Goal: Check status

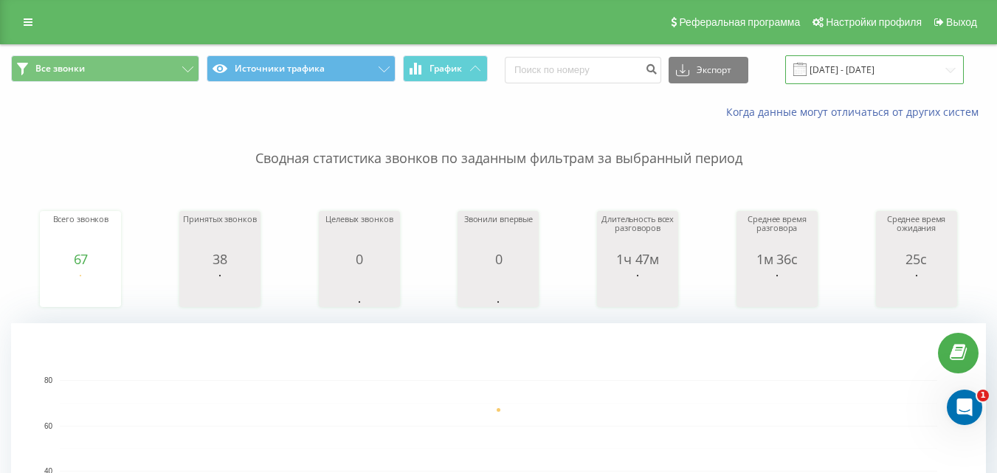
click at [841, 68] on input "[DATE] - [DATE]" at bounding box center [874, 69] width 179 height 29
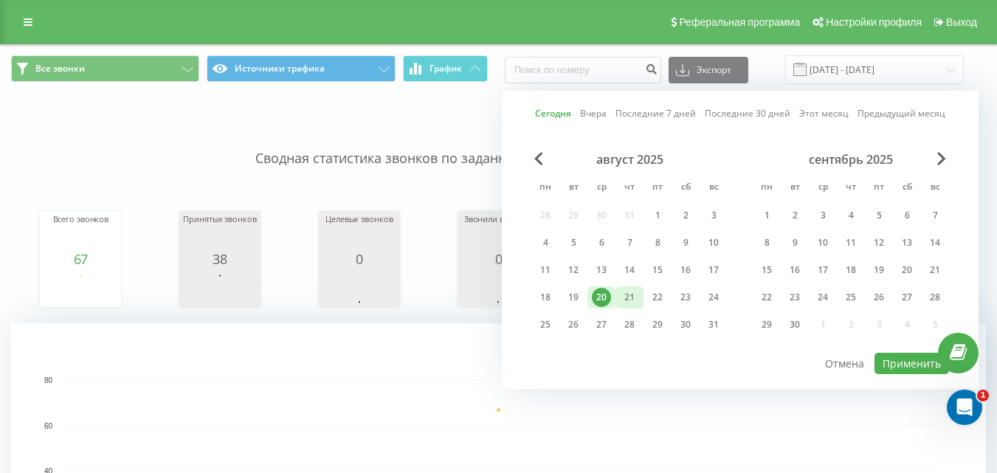
click at [635, 295] on div "21" at bounding box center [629, 297] width 19 height 19
click at [882, 361] on button "Применить" at bounding box center [912, 363] width 75 height 21
type input "[DATE] - [DATE]"
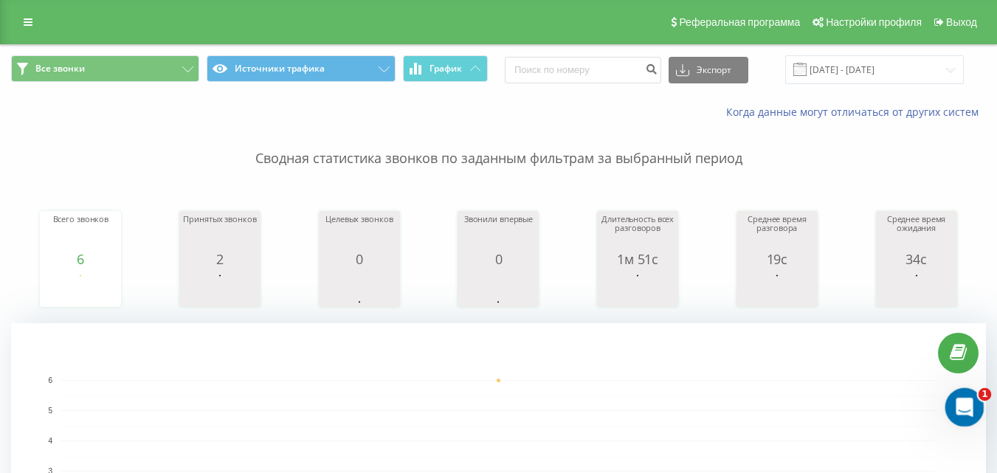
click at [971, 404] on icon "Відкрити програму для спілкування Intercom" at bounding box center [963, 405] width 24 height 24
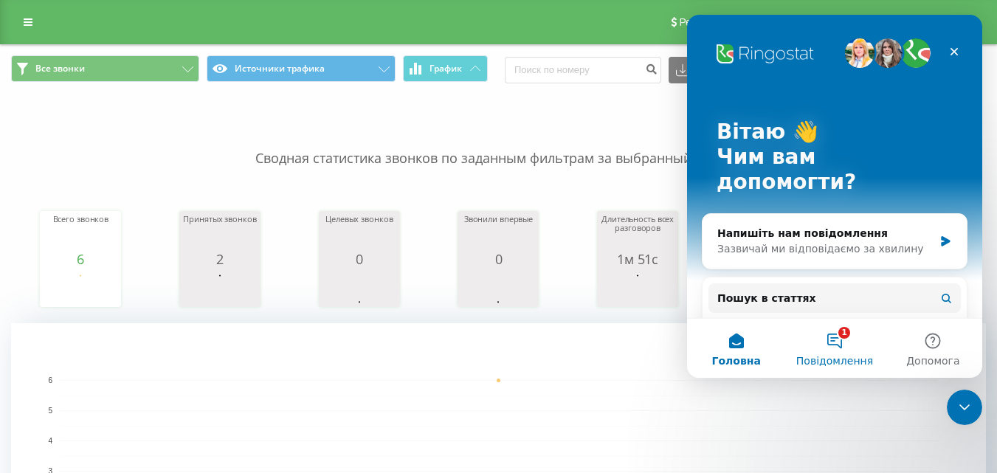
click at [862, 368] on button "1 Повідомлення" at bounding box center [834, 348] width 98 height 59
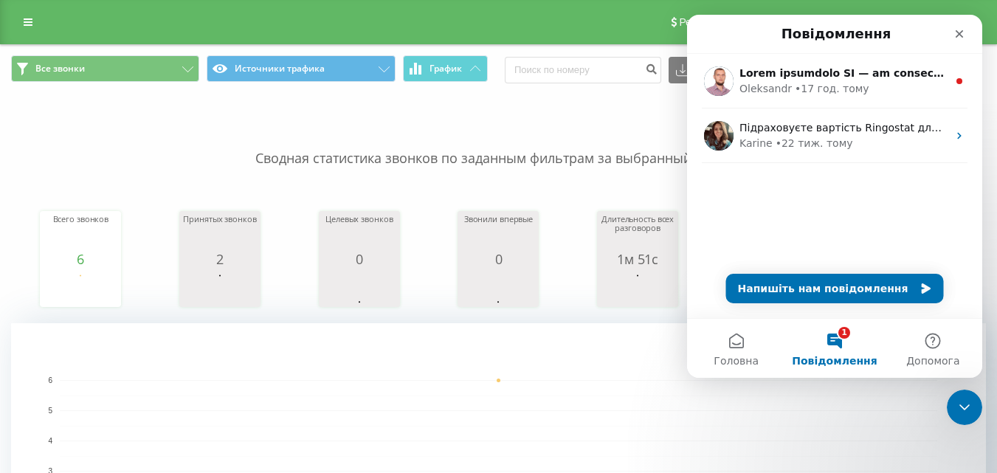
click at [624, 354] on rect "A chart." at bounding box center [498, 470] width 975 height 295
click at [968, 32] on div "Закрити" at bounding box center [959, 34] width 27 height 27
